Goal: Browse casually

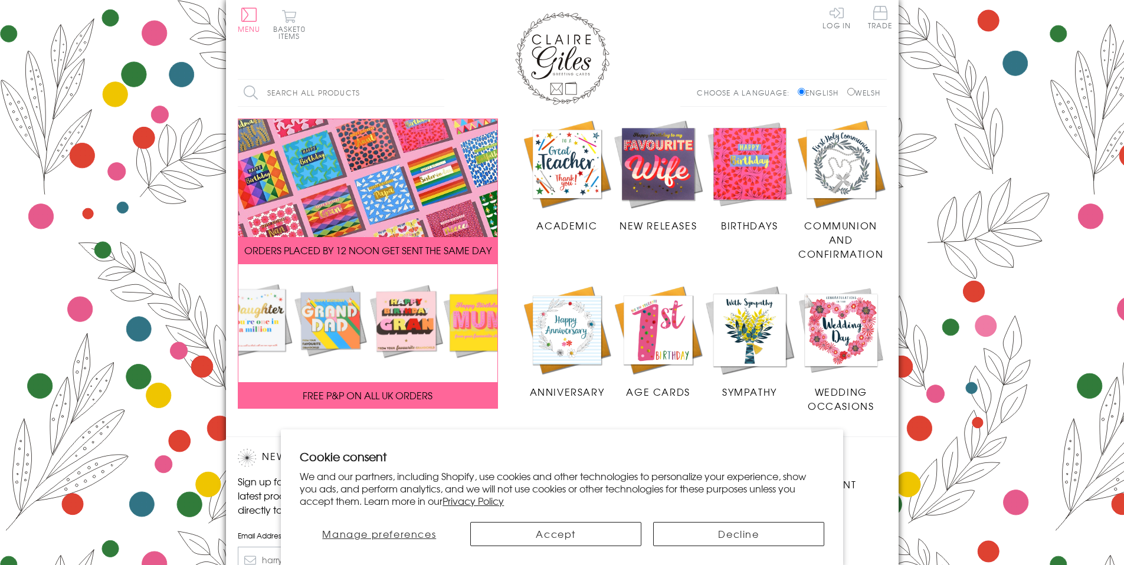
scroll to position [173, 0]
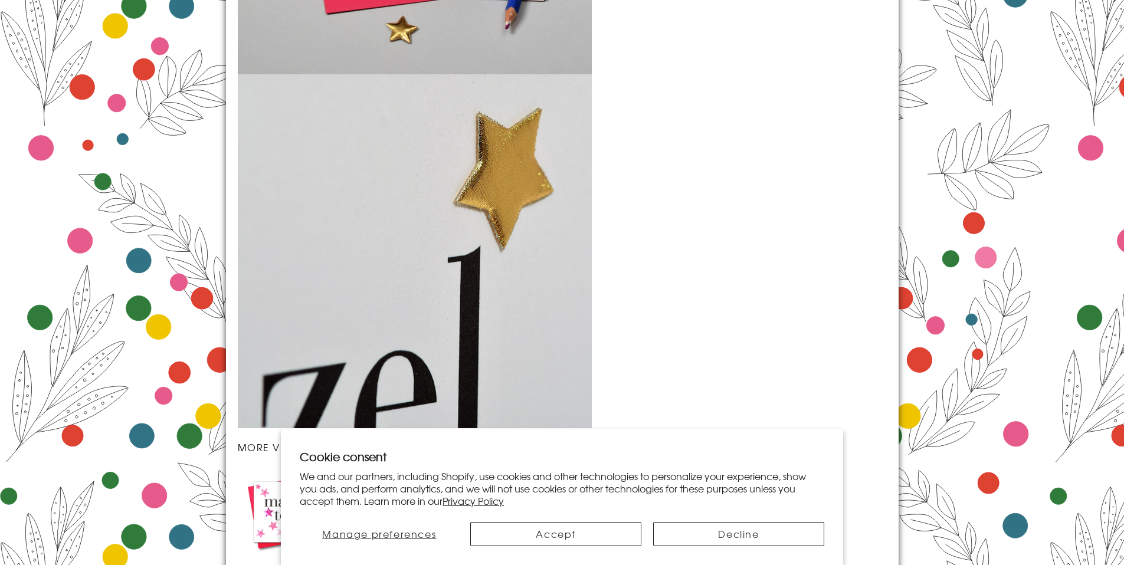
scroll to position [1696, 0]
